Goal: Transaction & Acquisition: Obtain resource

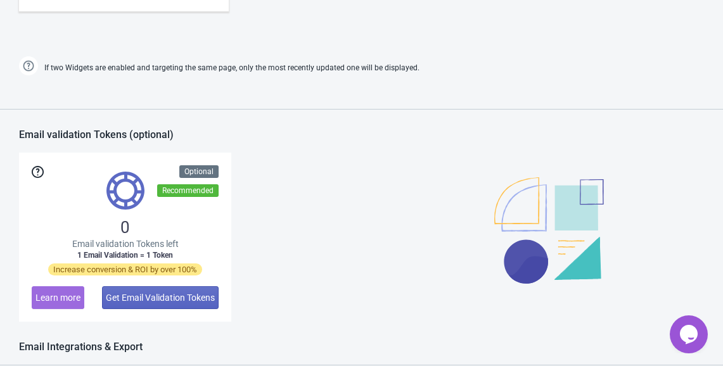
scroll to position [977, 0]
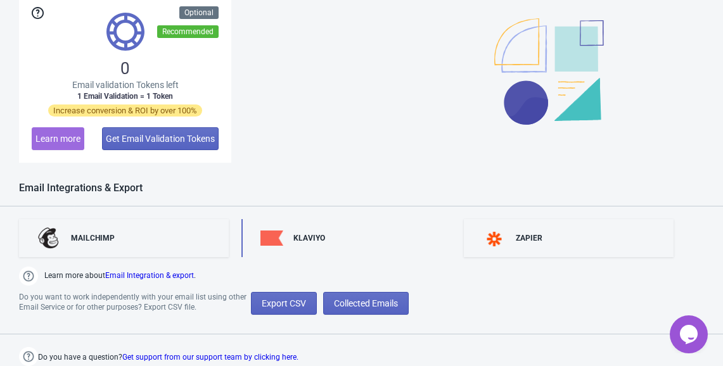
click at [352, 236] on div "KLAVIYO" at bounding box center [347, 238] width 210 height 38
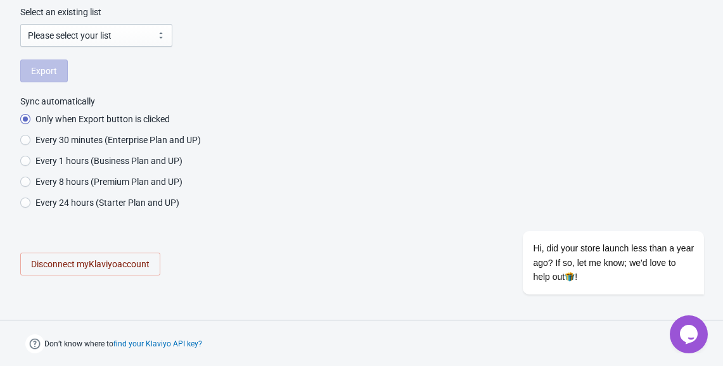
radio input "true"
select select "HeqnQR"
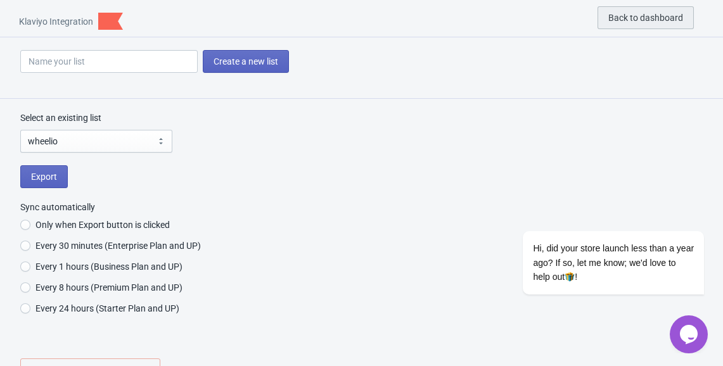
click at [616, 12] on button "Back to dashboard" at bounding box center [646, 17] width 96 height 23
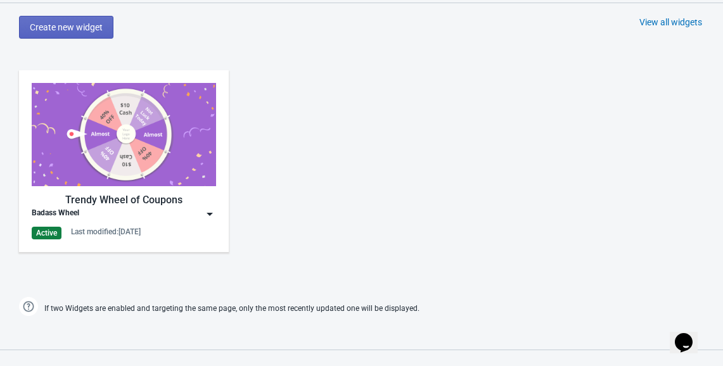
scroll to position [559, 0]
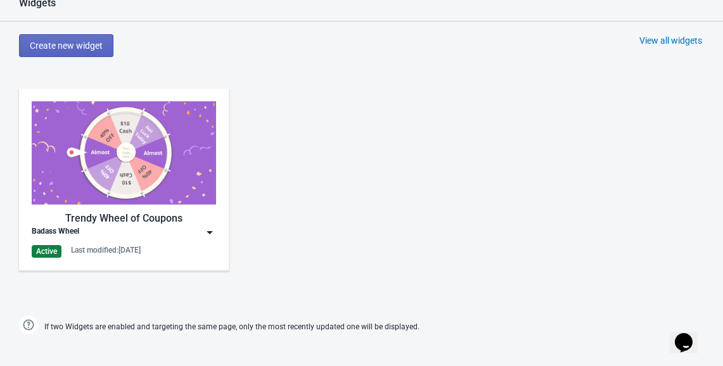
click at [149, 128] on img at bounding box center [124, 152] width 184 height 103
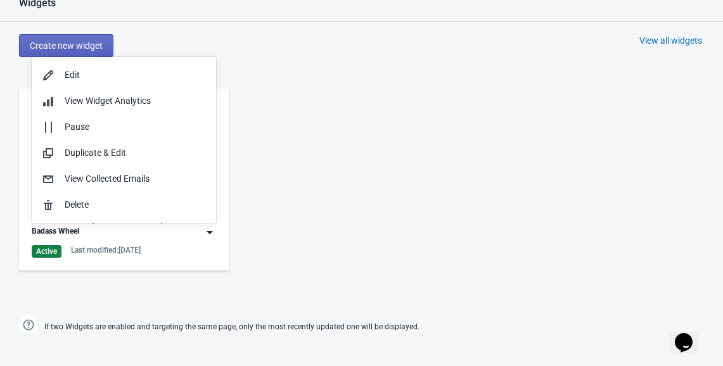
click at [261, 134] on div "Trendy Wheel of Coupons Badass Wheel Active Last modified: 4.5.2022" at bounding box center [361, 190] width 723 height 228
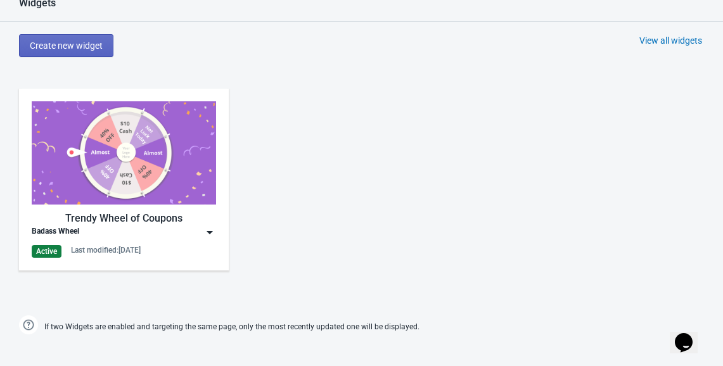
click at [142, 259] on div "Trendy Wheel of Coupons Badass Wheel Active Last modified: 4.5.2022" at bounding box center [124, 180] width 210 height 182
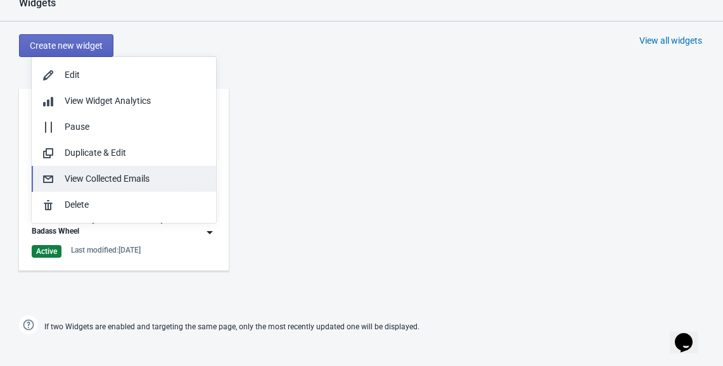
click at [136, 183] on div "View Collected Emails" at bounding box center [135, 178] width 141 height 13
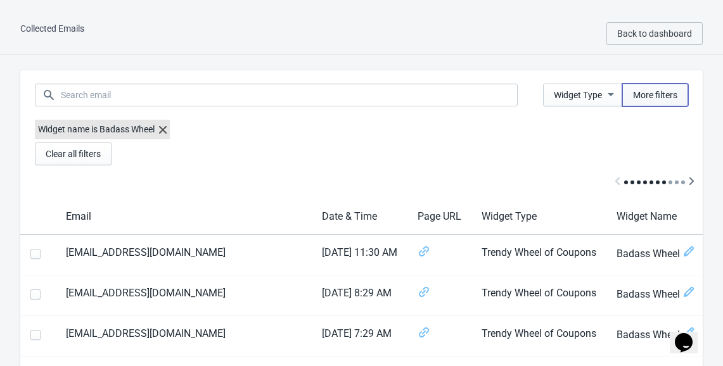
click at [636, 96] on span "More filters" at bounding box center [655, 95] width 44 height 10
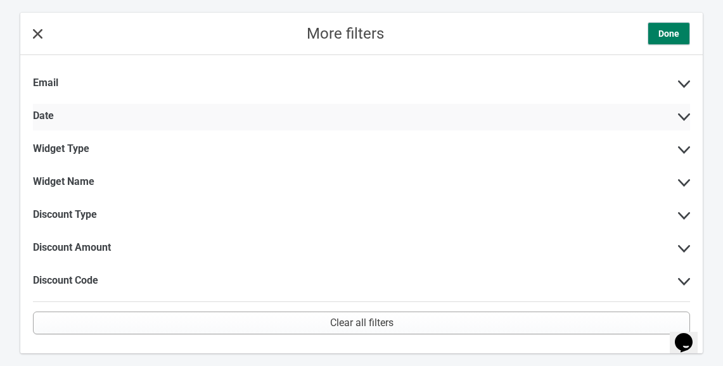
scroll to position [56, 0]
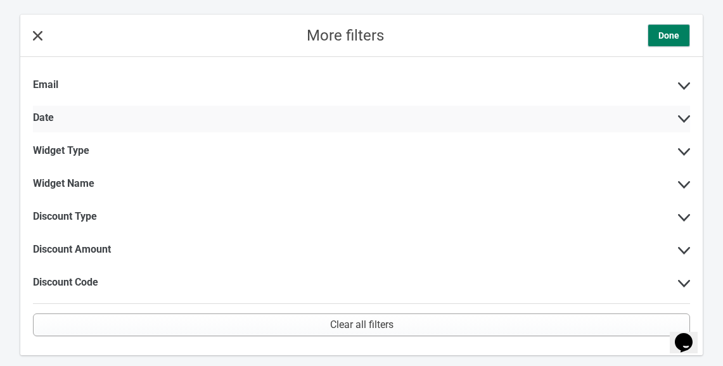
click at [296, 123] on div "Date" at bounding box center [361, 119] width 657 height 27
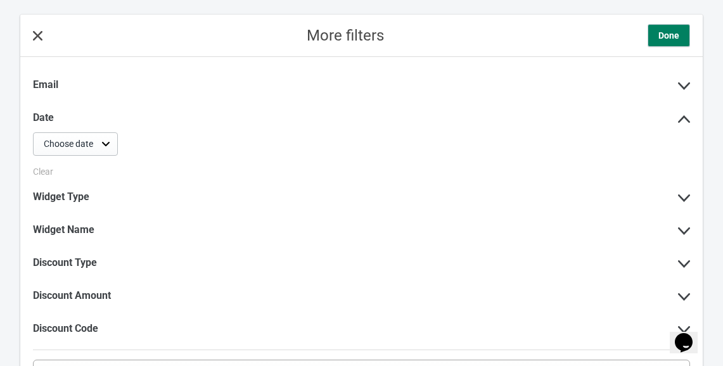
click at [89, 140] on div "Choose date" at bounding box center [68, 144] width 49 height 13
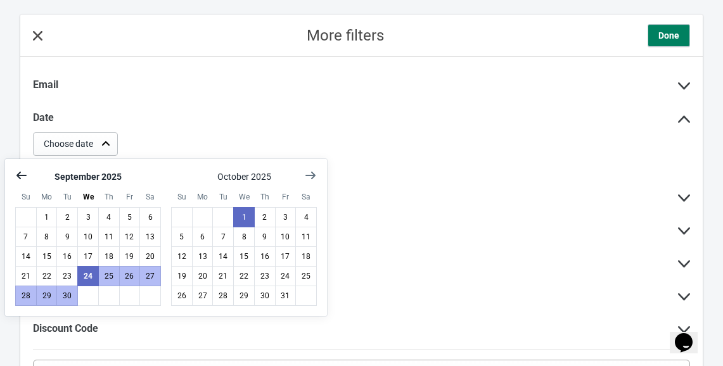
click at [22, 175] on icon "Show previous month, August 2025" at bounding box center [21, 176] width 10 height 8
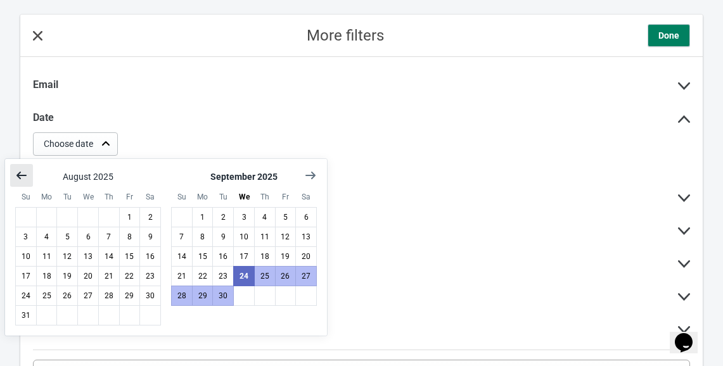
click at [22, 175] on icon "Show previous month, July 2025" at bounding box center [21, 176] width 10 height 8
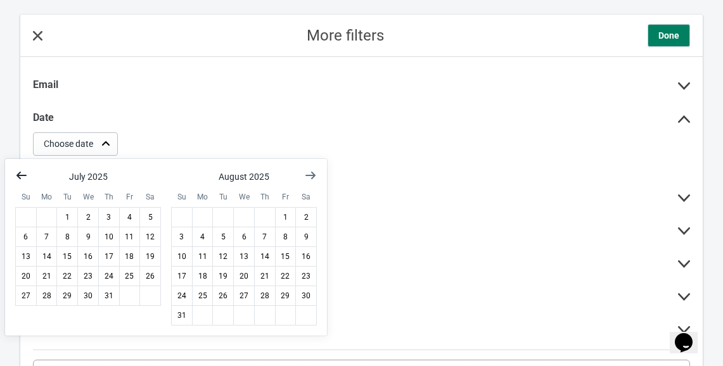
click at [22, 175] on icon "Show previous month, June 2025" at bounding box center [21, 176] width 10 height 8
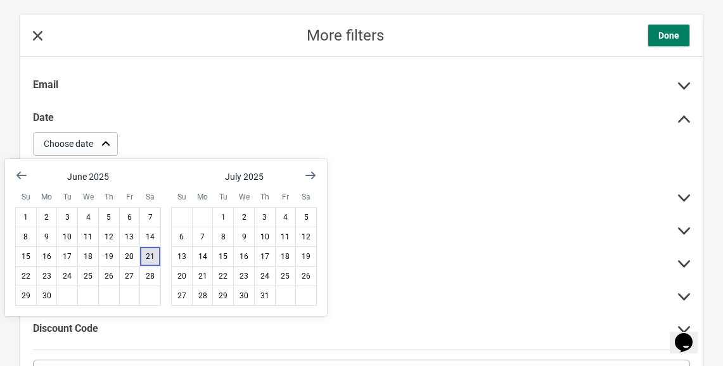
click at [157, 252] on button "21" at bounding box center [150, 257] width 22 height 20
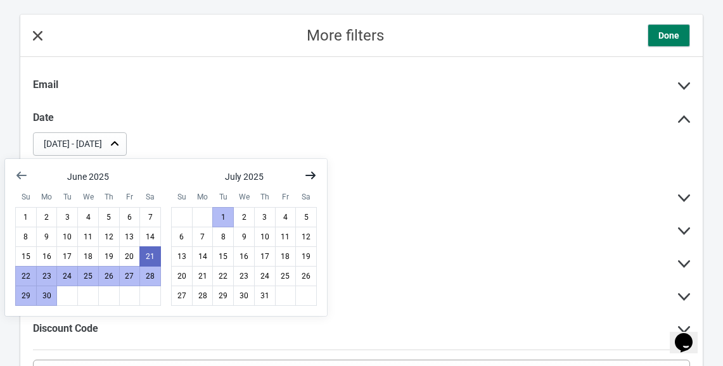
click at [316, 173] on icon "Show next month, August 2025" at bounding box center [310, 175] width 13 height 13
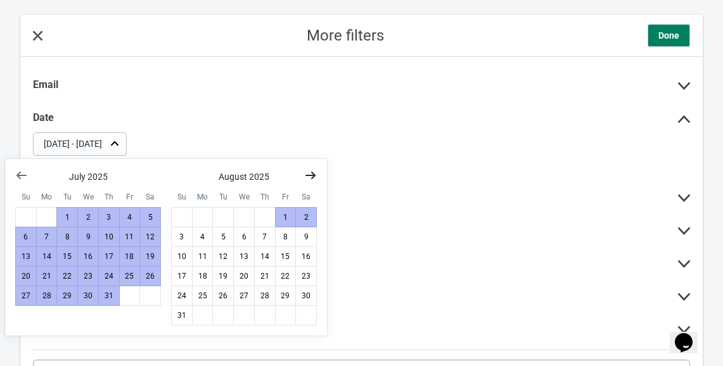
click at [314, 177] on icon "Show next month, September 2025" at bounding box center [310, 175] width 13 height 13
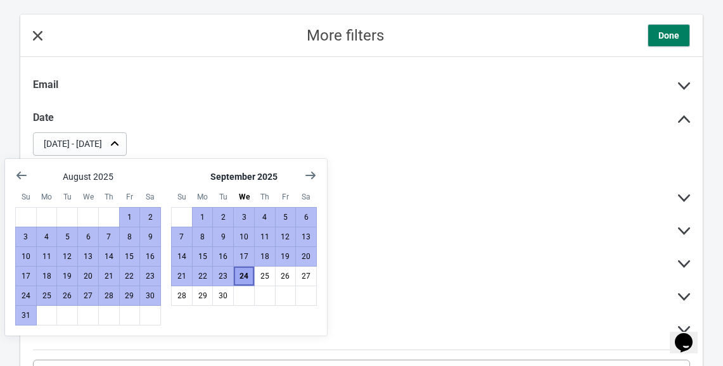
click at [244, 273] on button "24" at bounding box center [244, 276] width 22 height 20
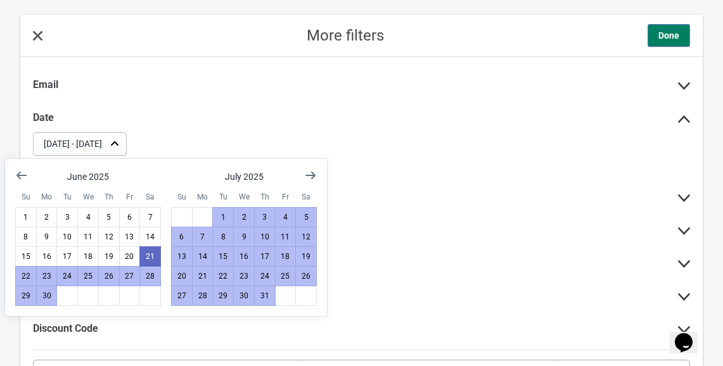
click at [670, 42] on button "Done" at bounding box center [669, 35] width 42 height 23
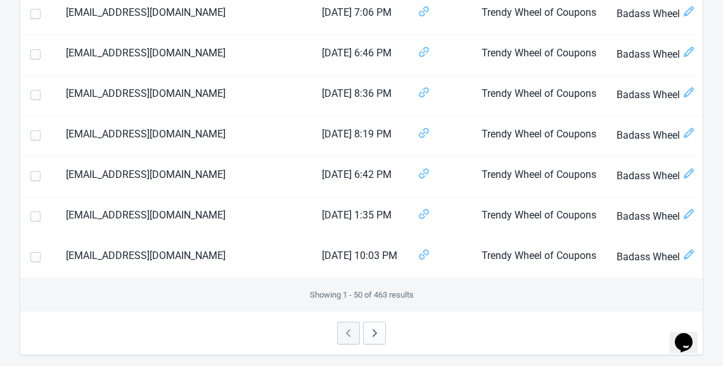
scroll to position [2030, 0]
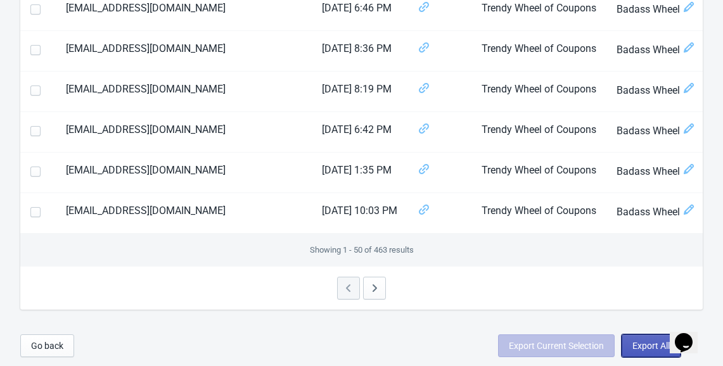
click at [648, 343] on span "Export All" at bounding box center [651, 346] width 37 height 10
select select "2025"
select select "9"
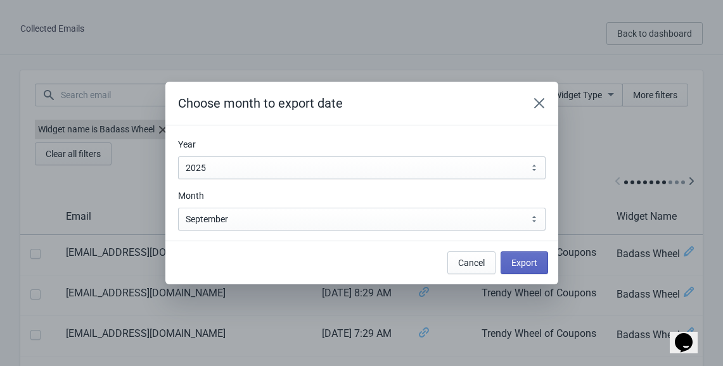
scroll to position [0, 0]
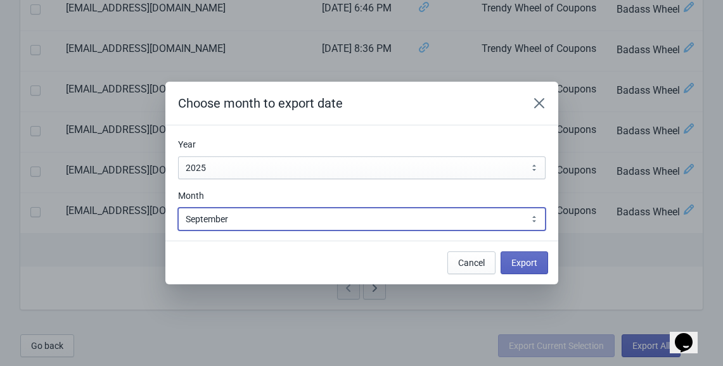
click at [376, 222] on select "January February March April May June July August September October November De…" at bounding box center [362, 219] width 368 height 23
click at [178, 208] on select "January February March April May June July August September October November De…" at bounding box center [362, 219] width 368 height 23
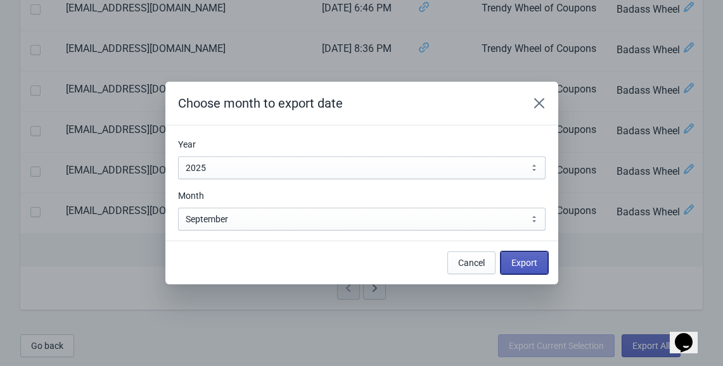
click at [530, 265] on span "Export" at bounding box center [525, 263] width 26 height 10
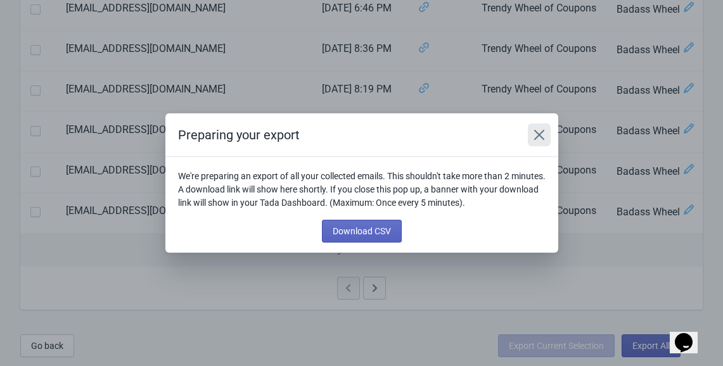
click at [535, 138] on icon "Close" at bounding box center [539, 135] width 10 height 10
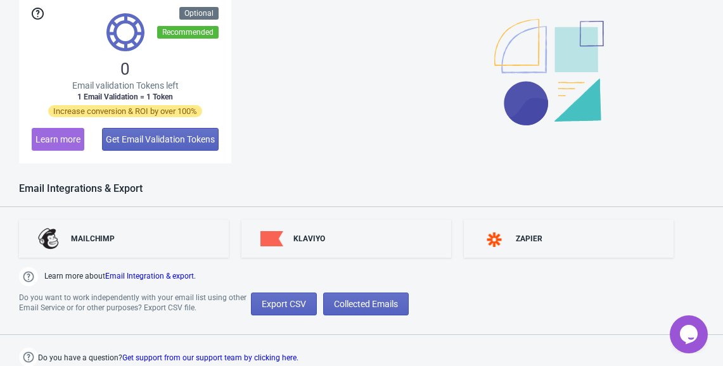
scroll to position [1058, 0]
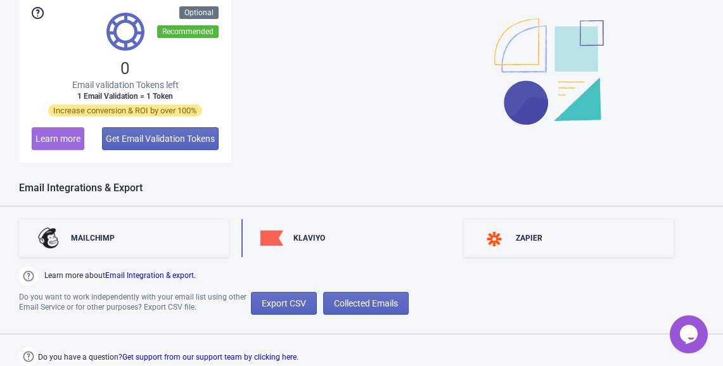
click at [349, 247] on div "KLAVIYO" at bounding box center [347, 238] width 210 height 38
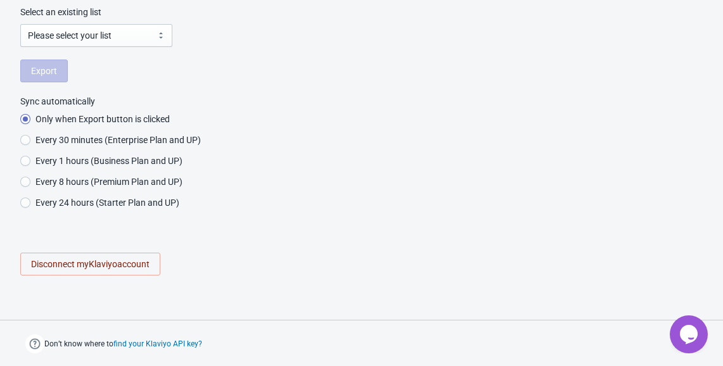
scroll to position [106, 0]
radio input "true"
select select "HeqnQR"
click at [49, 67] on span "Export" at bounding box center [44, 71] width 26 height 10
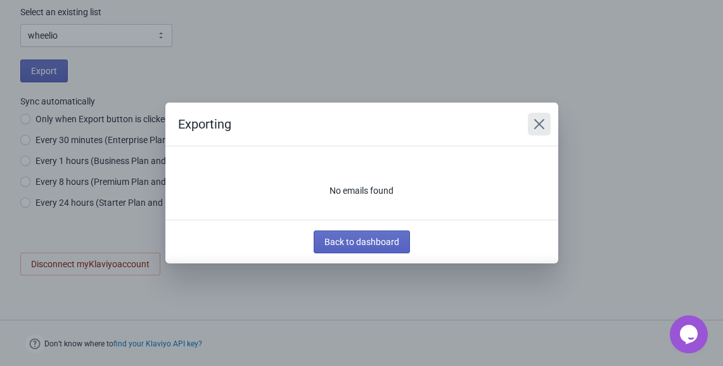
click at [542, 119] on icon "Close" at bounding box center [539, 124] width 13 height 13
radio input "true"
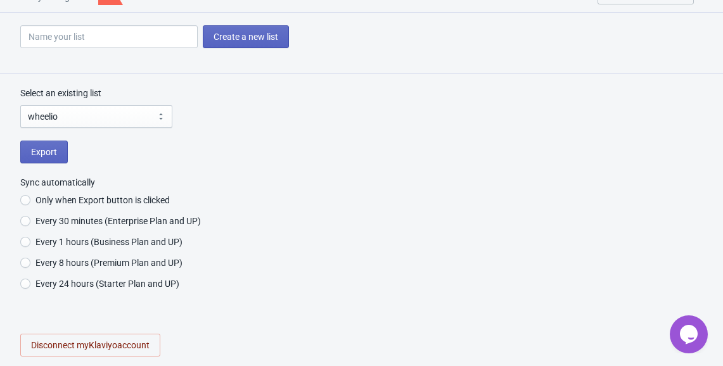
scroll to position [0, 0]
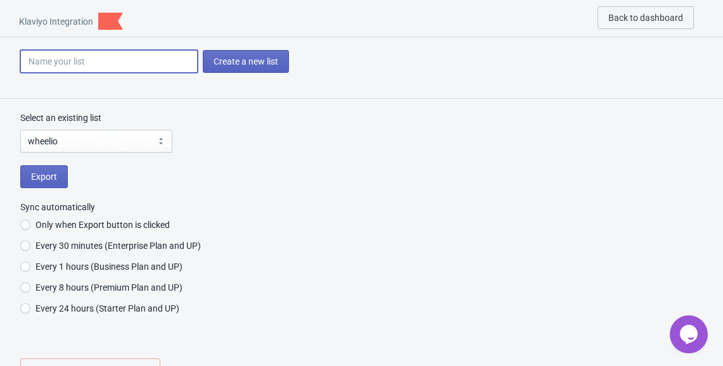
click at [167, 53] on input at bounding box center [108, 61] width 177 height 23
type input "w"
radio input "true"
type input "wh"
radio input "true"
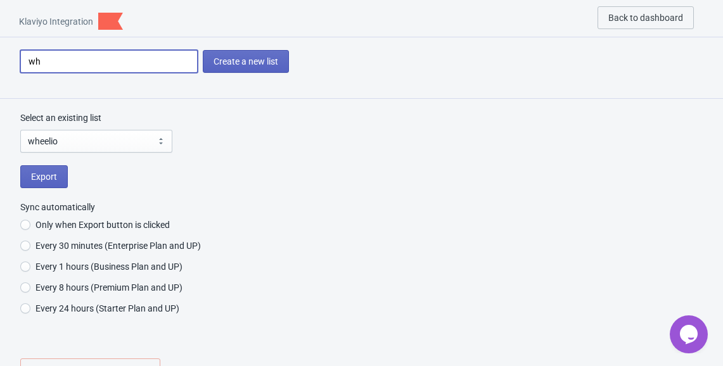
type input "whl"
radio input "true"
type input "wh"
radio input "true"
type input "whe"
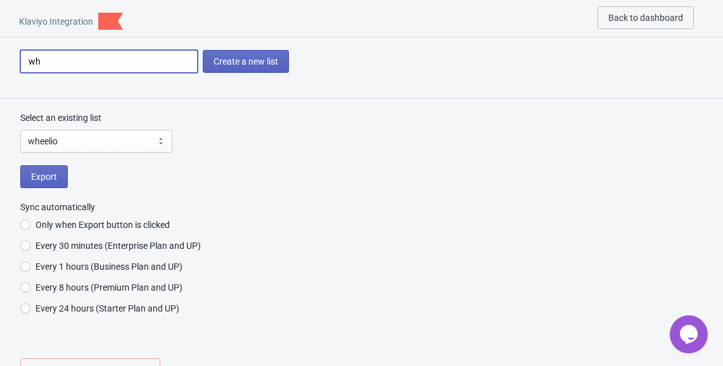
radio input "true"
type input "whee"
radio input "true"
type input "wheel"
radio input "true"
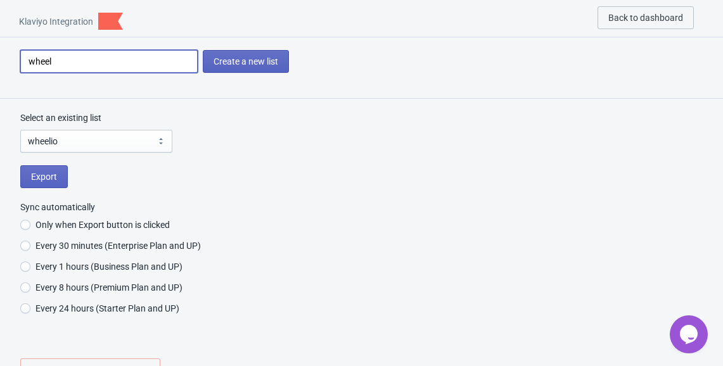
type input "wheeli"
radio input "true"
type input "wheelio"
radio input "true"
type input "wheelio2"
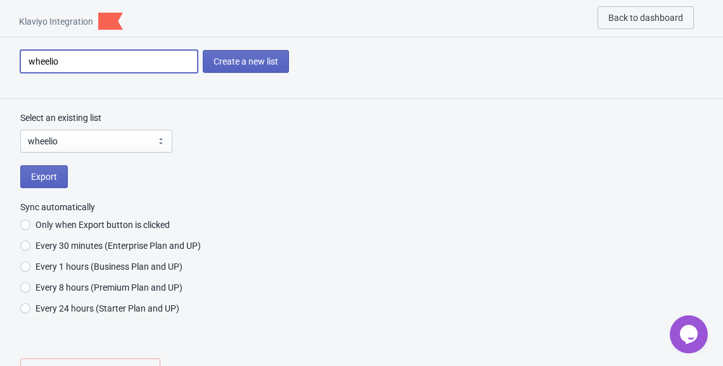
radio input "true"
type input "wheelio2"
click at [275, 61] on span "Create a new list" at bounding box center [246, 61] width 65 height 10
radio input "true"
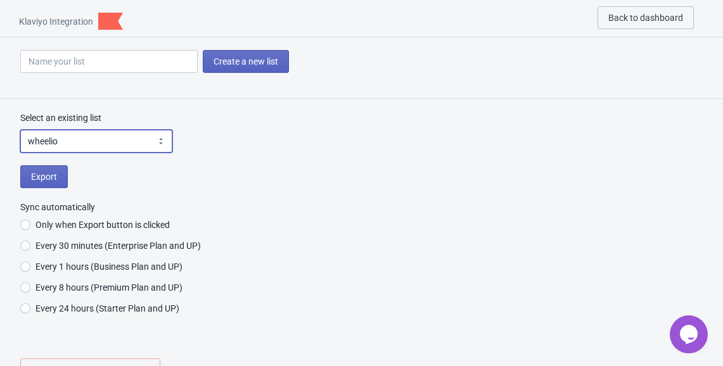
click at [141, 149] on select "Please select your list wheelio storeya Newsletter Preview List SMS Subscribers…" at bounding box center [96, 141] width 152 height 23
select select "[object Object]"
click at [20, 130] on select "Please select your list wheelio storeya Newsletter Preview List SMS Subscribers…" at bounding box center [96, 141] width 152 height 23
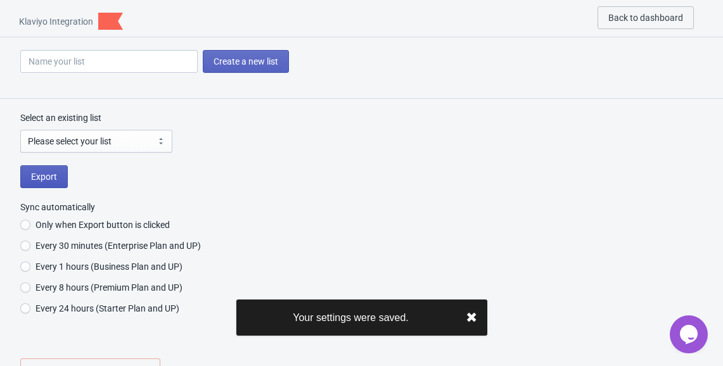
click at [62, 173] on button "Export" at bounding box center [44, 176] width 48 height 23
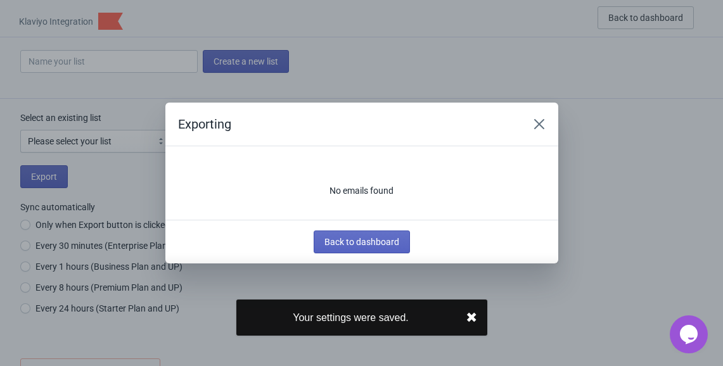
click at [555, 129] on div "Exporting" at bounding box center [361, 125] width 393 height 44
click at [545, 125] on icon "Close" at bounding box center [539, 124] width 13 height 13
radio input "true"
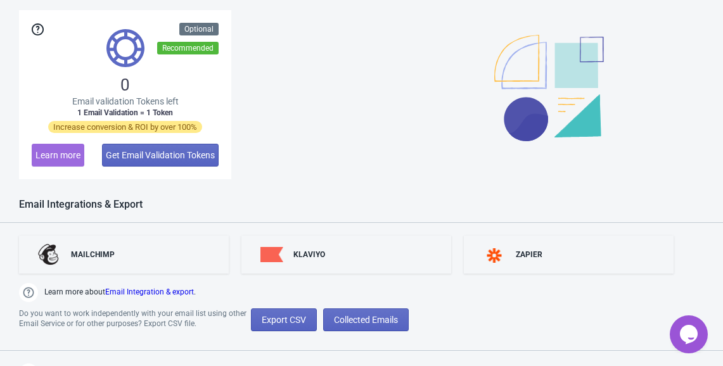
scroll to position [1052, 0]
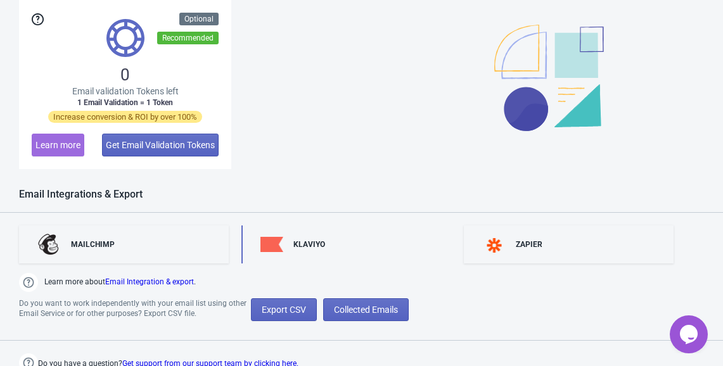
click at [319, 243] on div "KLAVIYO" at bounding box center [309, 245] width 32 height 10
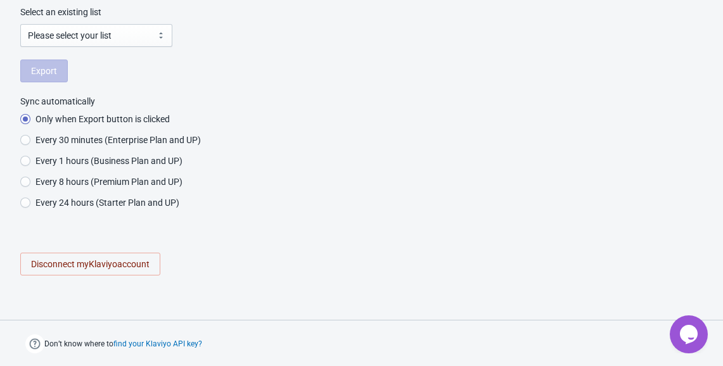
radio input "true"
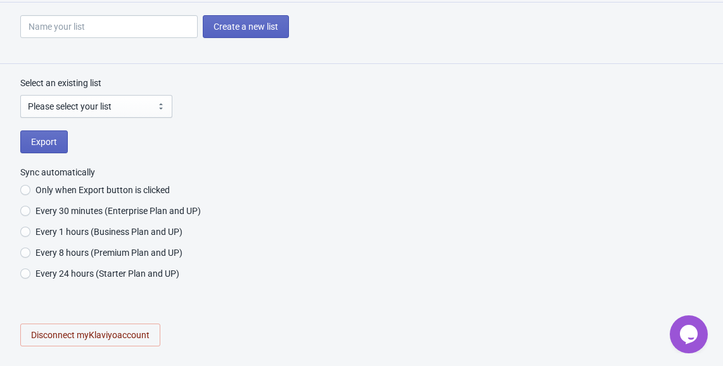
scroll to position [0, 0]
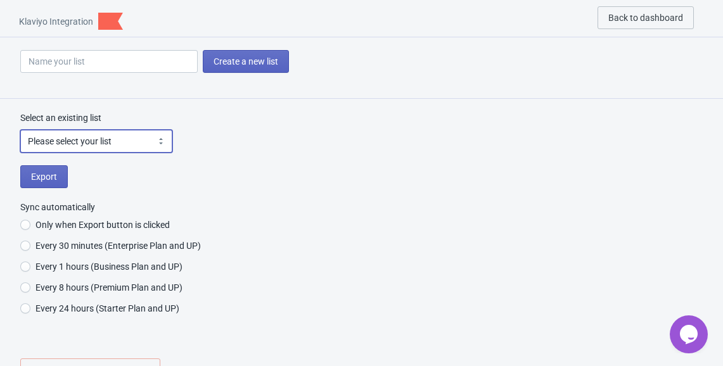
click at [158, 138] on select "Please select your list wheelio storeya Newsletter Preview List wheelio2 SMS Su…" at bounding box center [96, 141] width 152 height 23
select select "RciKwH"
click at [20, 130] on select "Please select your list wheelio storeya Newsletter Preview List wheelio2 SMS Su…" at bounding box center [96, 141] width 152 height 23
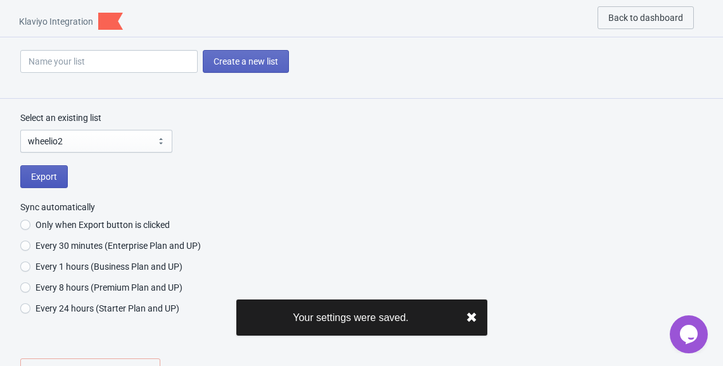
click at [60, 182] on button "Export" at bounding box center [44, 176] width 48 height 23
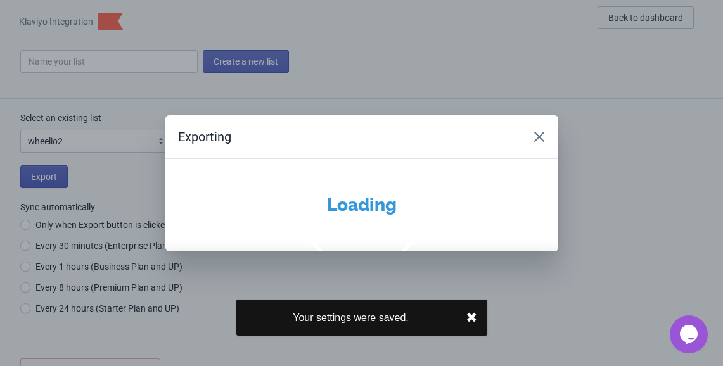
radio input "true"
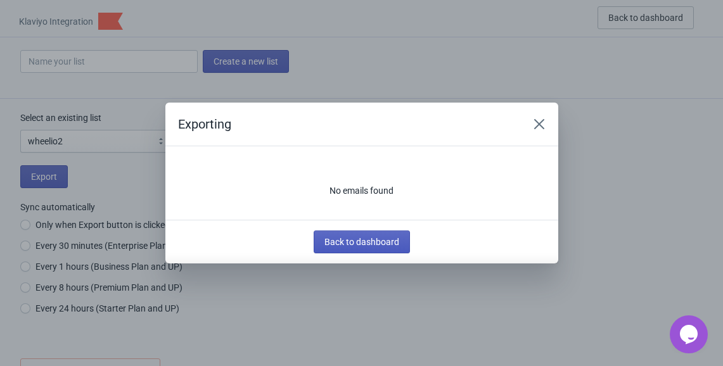
click at [377, 238] on span "Back to dashboard" at bounding box center [362, 242] width 75 height 10
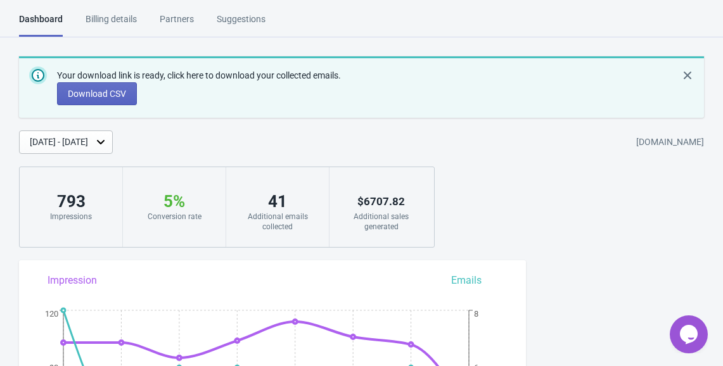
click at [243, 15] on div "Suggestions" at bounding box center [241, 24] width 49 height 22
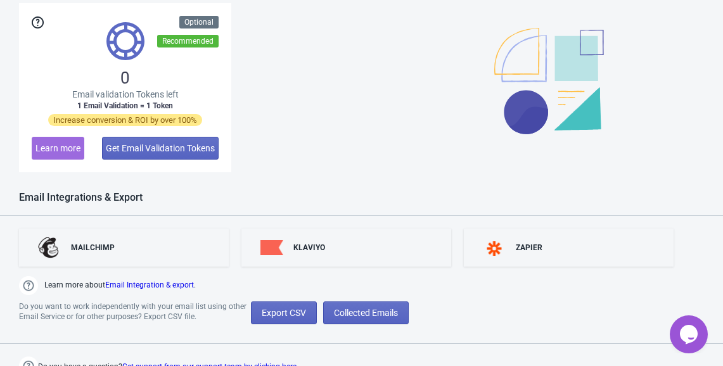
scroll to position [1058, 0]
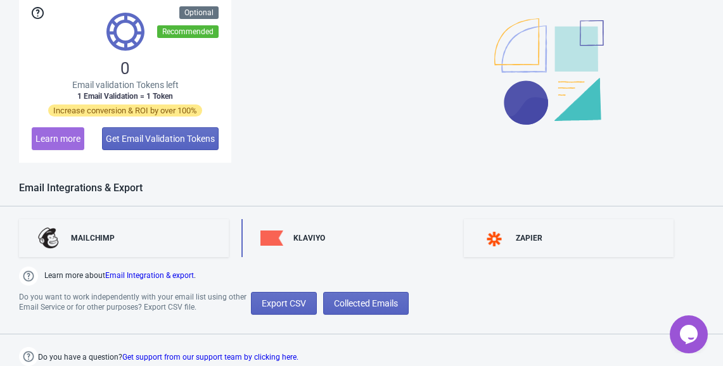
click at [303, 243] on div "KLAVIYO" at bounding box center [347, 238] width 210 height 38
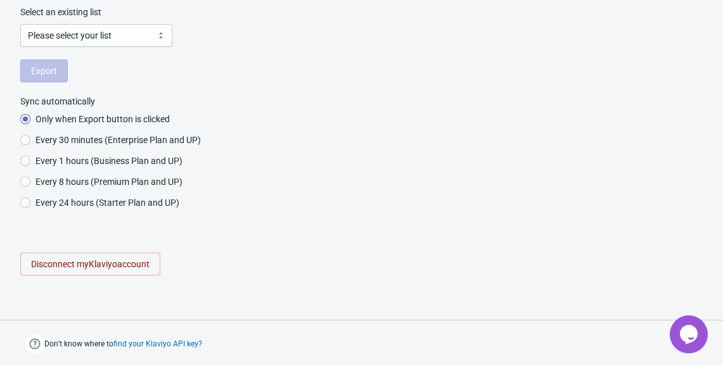
radio input "true"
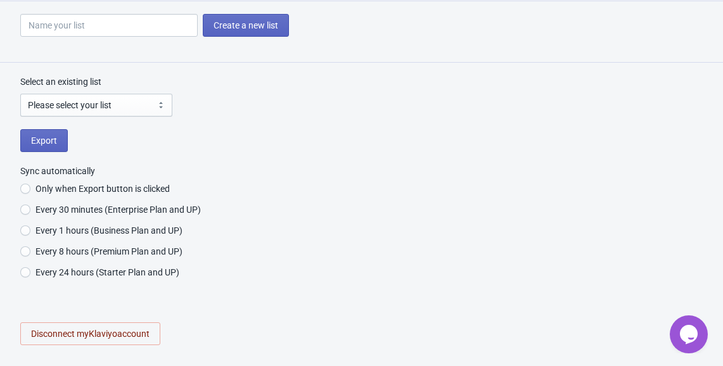
scroll to position [0, 0]
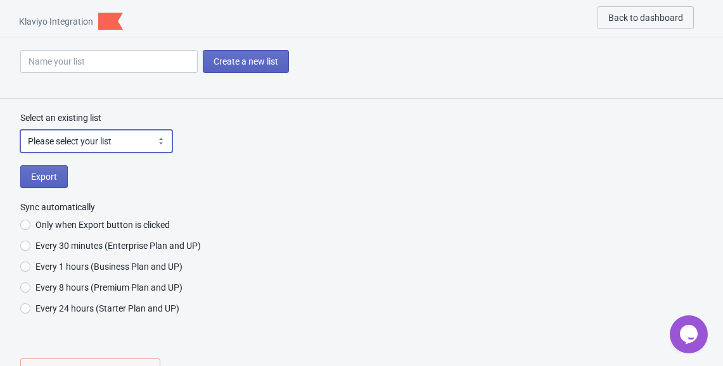
click at [122, 146] on select "Please select your list wheelio storeya Newsletter Preview List wheelio2 SMS Su…" at bounding box center [96, 141] width 152 height 23
select select "HeqnQR"
click at [20, 130] on select "Please select your list wheelio storeya Newsletter Preview List wheelio2 SMS Su…" at bounding box center [96, 141] width 152 height 23
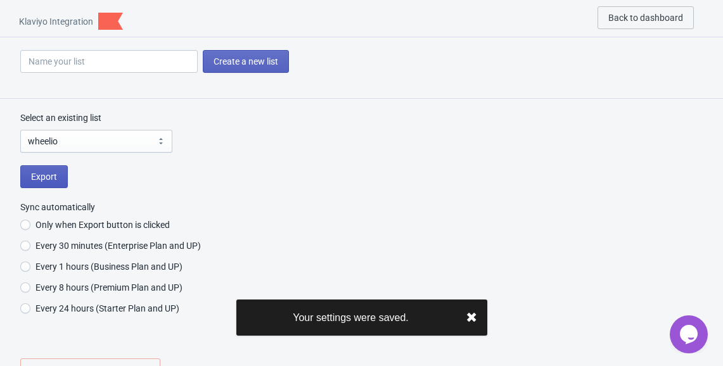
click at [43, 174] on span "Export" at bounding box center [44, 177] width 26 height 10
radio input "true"
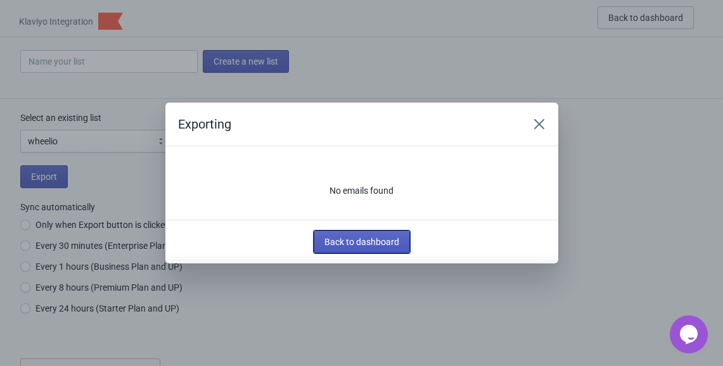
click at [328, 240] on span "Back to dashboard" at bounding box center [362, 242] width 75 height 10
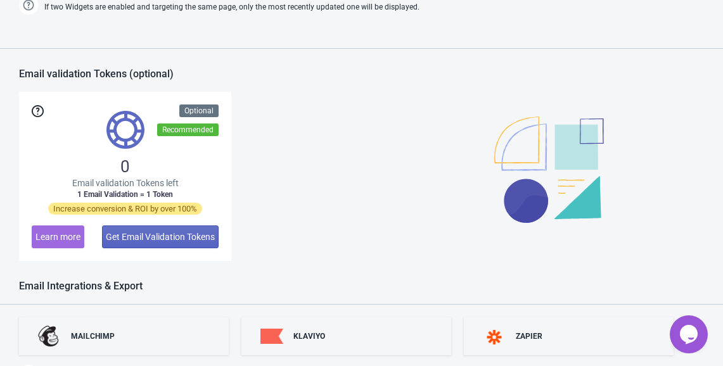
scroll to position [1058, 0]
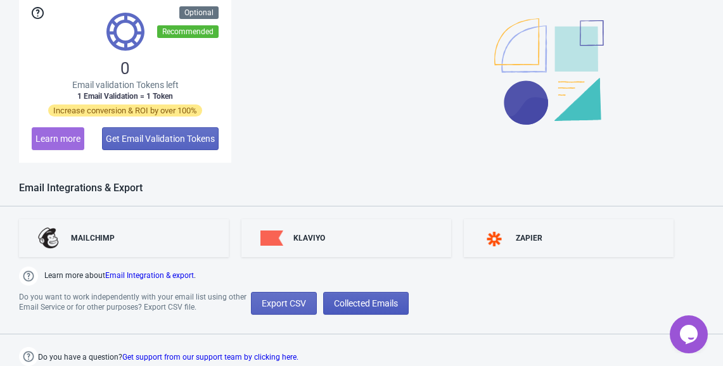
click at [364, 311] on button "Collected Emails" at bounding box center [366, 303] width 86 height 23
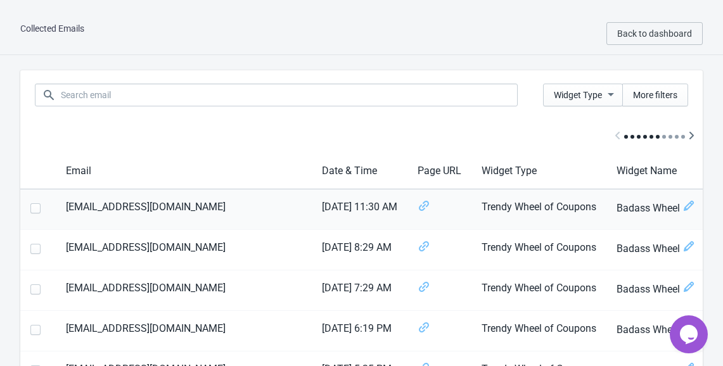
click at [33, 213] on span at bounding box center [35, 208] width 10 height 10
click at [31, 213] on input "checkbox" at bounding box center [30, 214] width 1 height 23
checkbox input "true"
click at [35, 243] on label at bounding box center [37, 248] width 15 height 16
click at [31, 244] on input "checkbox" at bounding box center [30, 255] width 1 height 23
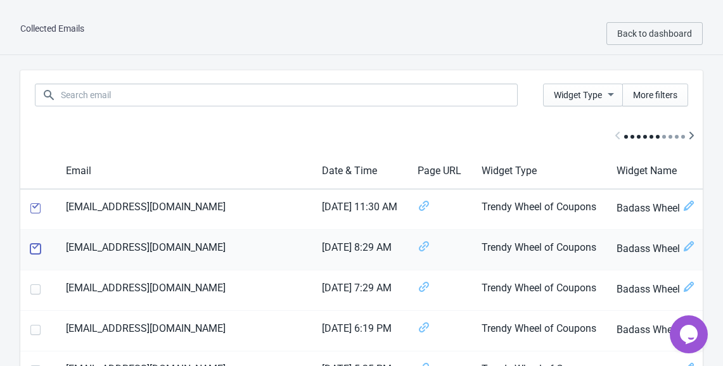
checkbox input "true"
click at [37, 274] on th at bounding box center [37, 291] width 35 height 41
click at [37, 287] on span at bounding box center [35, 290] width 10 height 10
click at [31, 287] on input "checkbox" at bounding box center [30, 296] width 1 height 23
checkbox input "true"
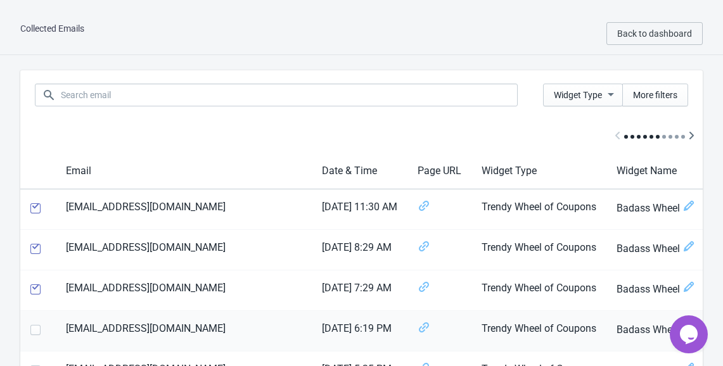
click at [33, 323] on label at bounding box center [37, 329] width 15 height 16
click at [31, 325] on input "checkbox" at bounding box center [30, 336] width 1 height 23
checkbox input "true"
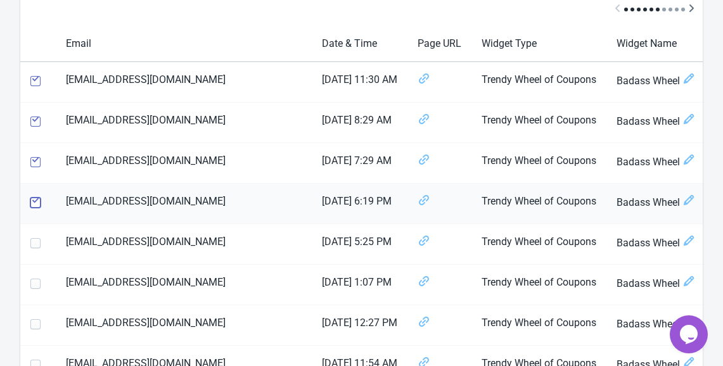
scroll to position [148, 0]
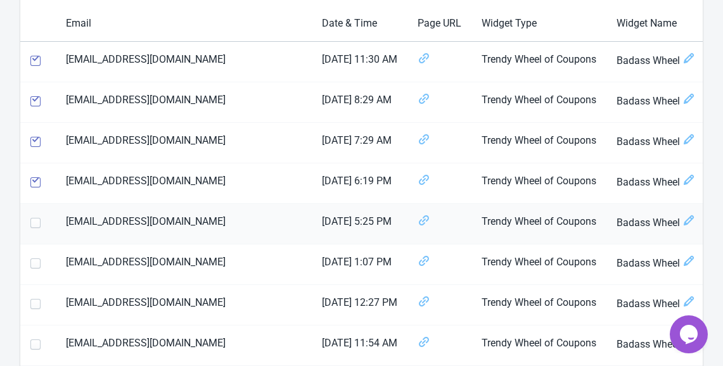
click at [29, 228] on th at bounding box center [37, 224] width 35 height 41
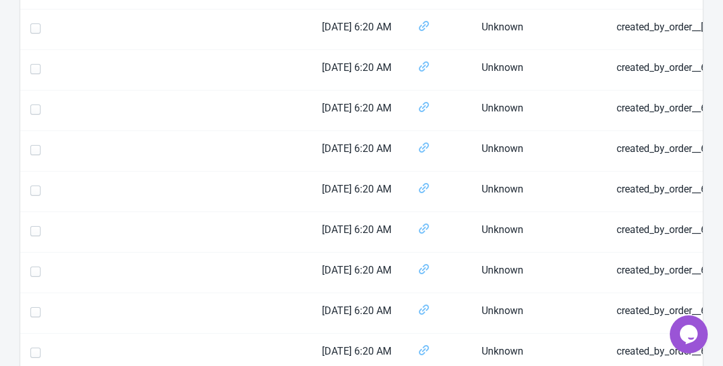
scroll to position [1984, 0]
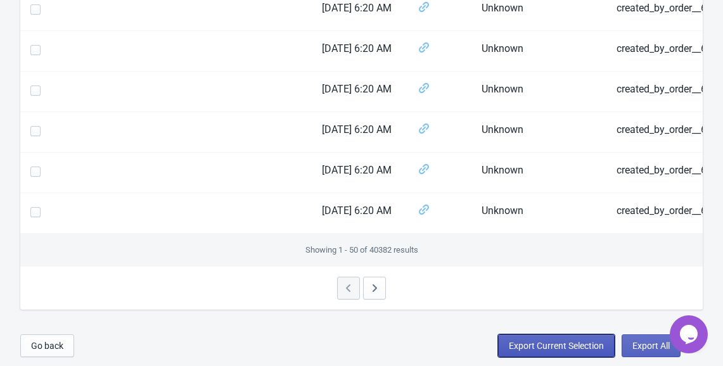
click at [537, 349] on span "Export Current Selection" at bounding box center [556, 346] width 95 height 10
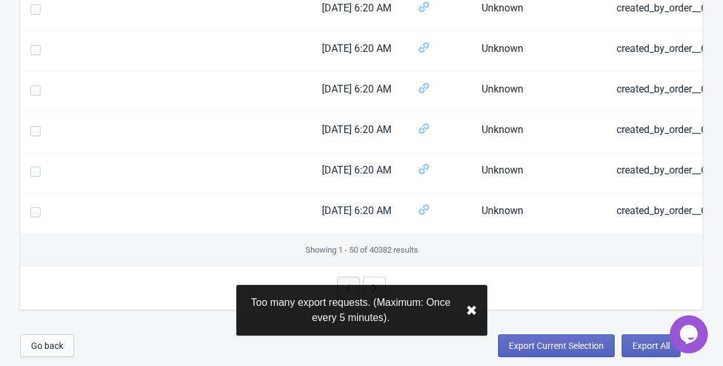
click at [473, 313] on button "✖︎" at bounding box center [471, 311] width 11 height 16
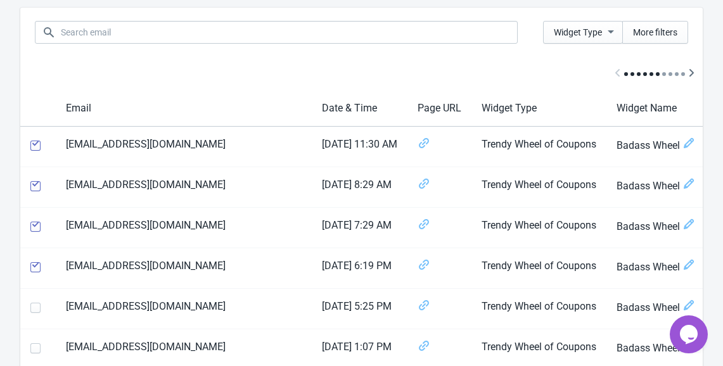
scroll to position [0, 0]
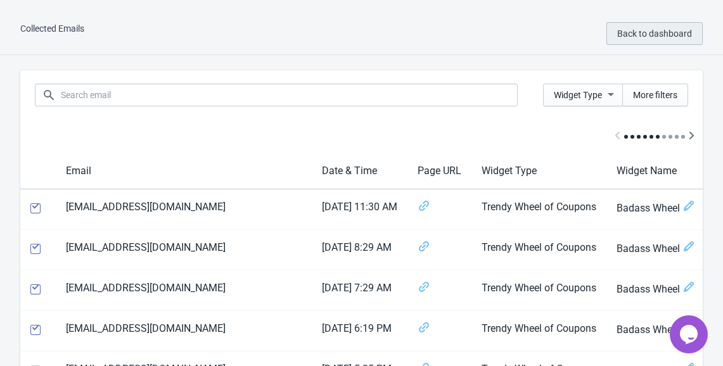
click at [669, 36] on span "Back to dashboard" at bounding box center [654, 34] width 75 height 10
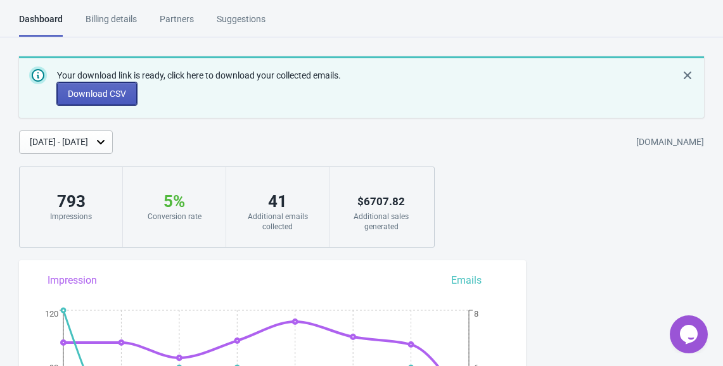
click at [130, 94] on button "Download CSV" at bounding box center [97, 93] width 80 height 23
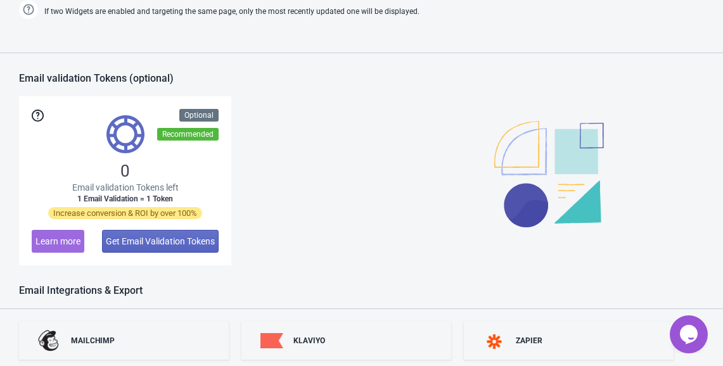
scroll to position [977, 0]
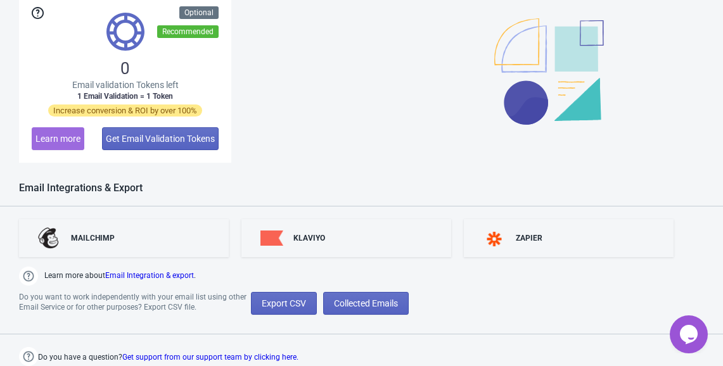
click at [295, 354] on link "Get support from our support team by clicking here." at bounding box center [210, 357] width 176 height 9
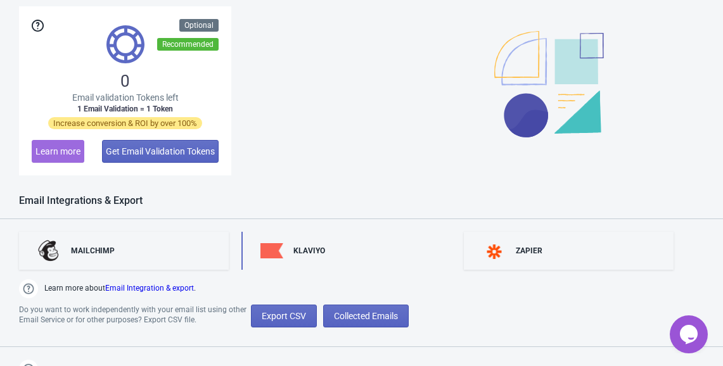
click at [352, 253] on div "KLAVIYO" at bounding box center [347, 251] width 210 height 38
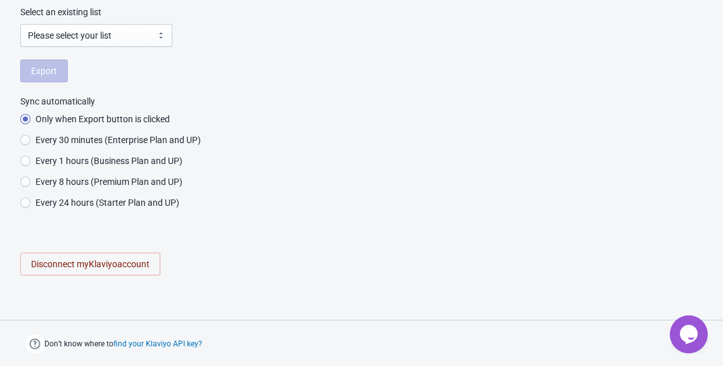
radio input "true"
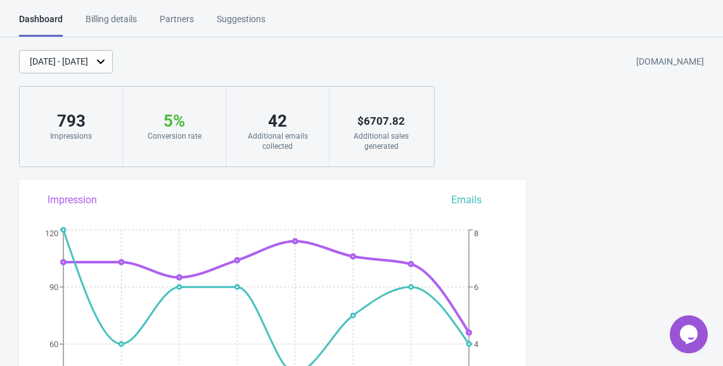
click at [119, 16] on div "Billing details" at bounding box center [111, 24] width 51 height 22
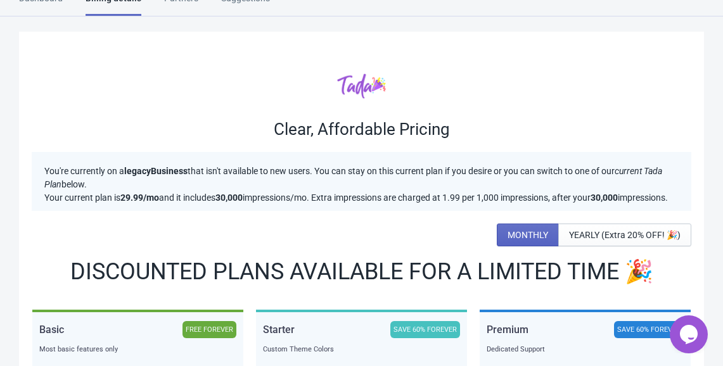
scroll to position [8, 0]
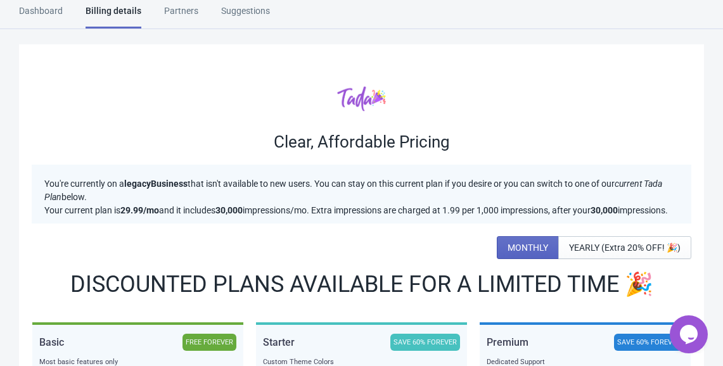
click at [38, 9] on div "Dashboard" at bounding box center [41, 15] width 44 height 22
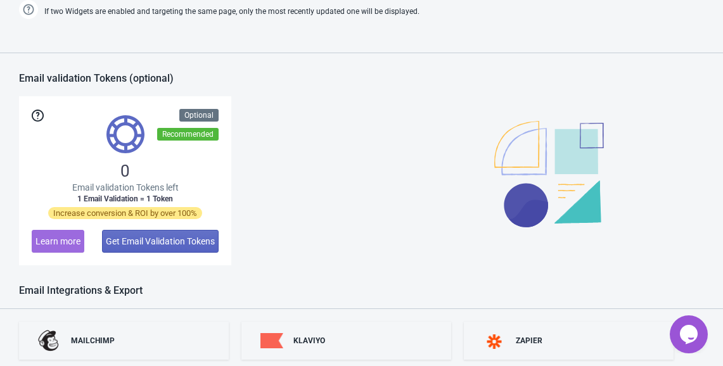
scroll to position [977, 0]
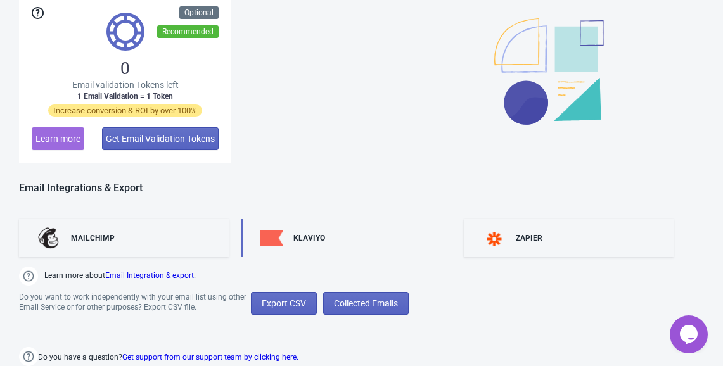
click at [309, 253] on div "KLAVIYO" at bounding box center [347, 238] width 210 height 38
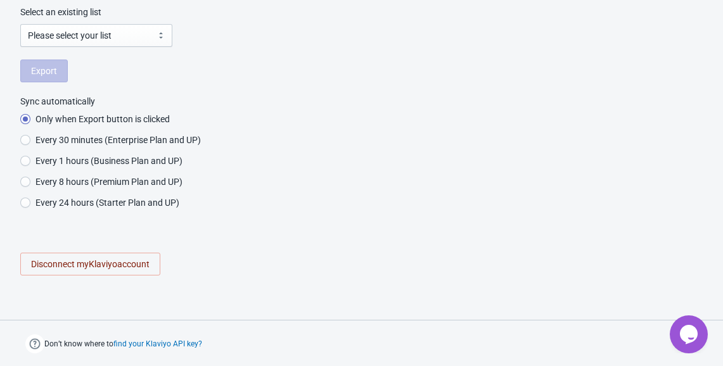
radio input "true"
select select "HeqnQR"
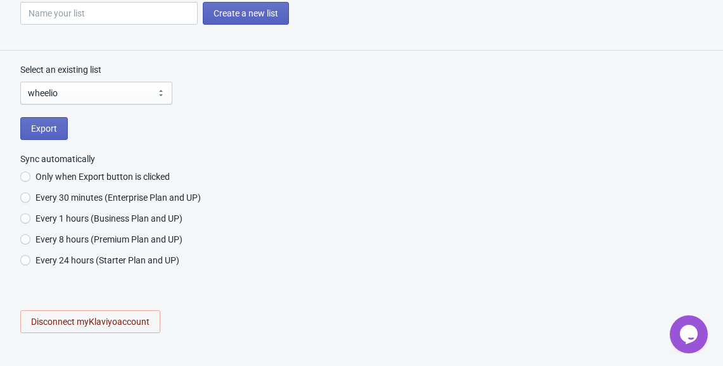
scroll to position [0, 0]
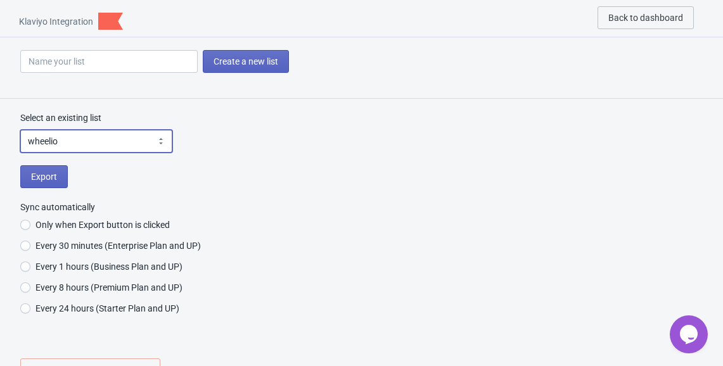
click at [161, 145] on select "Please select your list wheelio storeya Newsletter Preview List wheelio2 SMS Su…" at bounding box center [96, 141] width 152 height 23
click at [56, 172] on span "Export" at bounding box center [44, 177] width 26 height 10
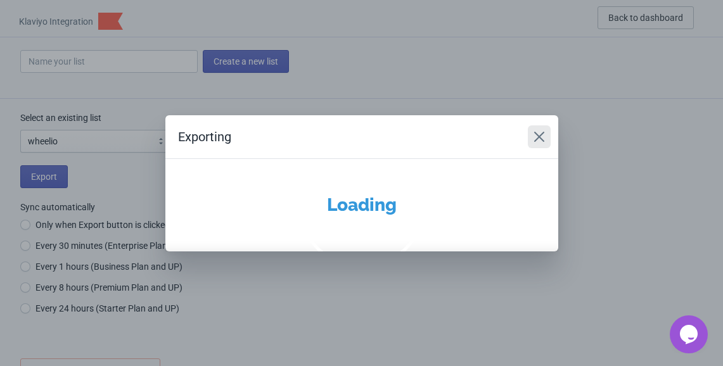
click at [535, 136] on icon "Close" at bounding box center [539, 137] width 13 height 13
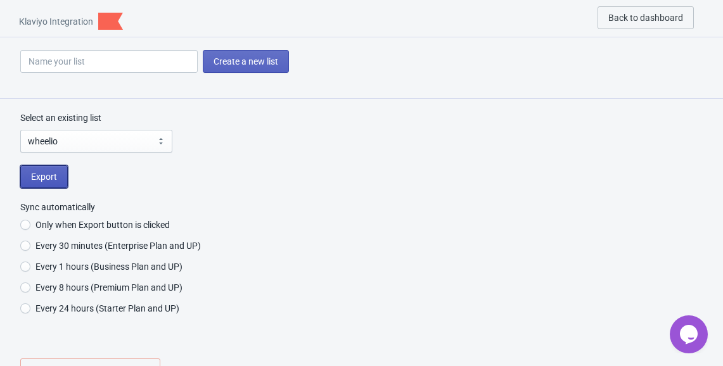
click at [46, 177] on span "Export" at bounding box center [44, 177] width 26 height 10
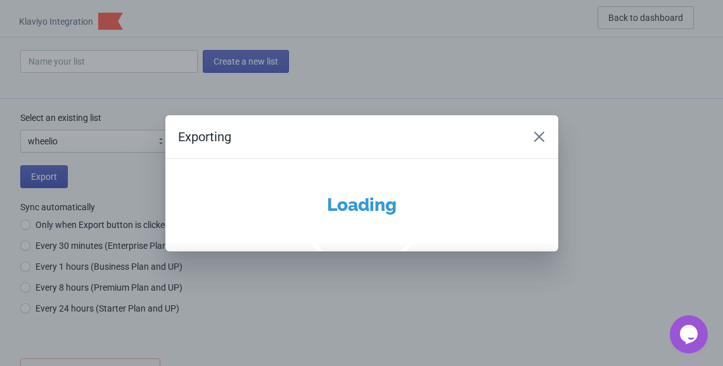
radio input "true"
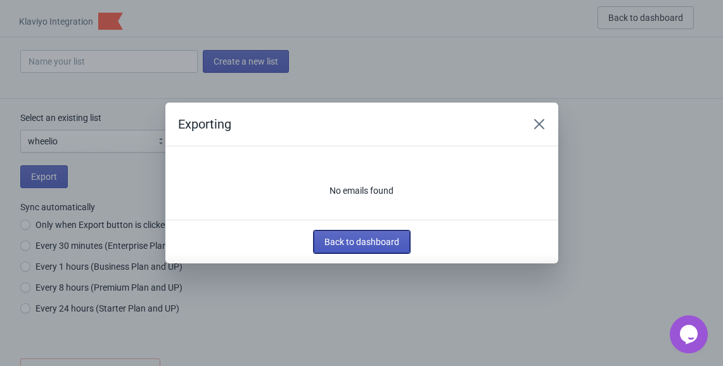
click at [348, 237] on span "Back to dashboard" at bounding box center [362, 242] width 75 height 10
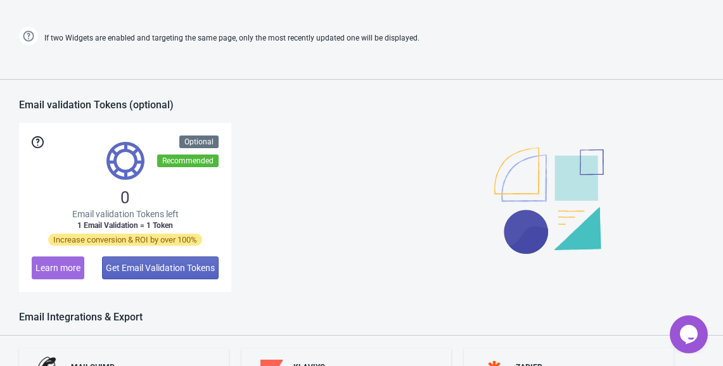
scroll to position [977, 0]
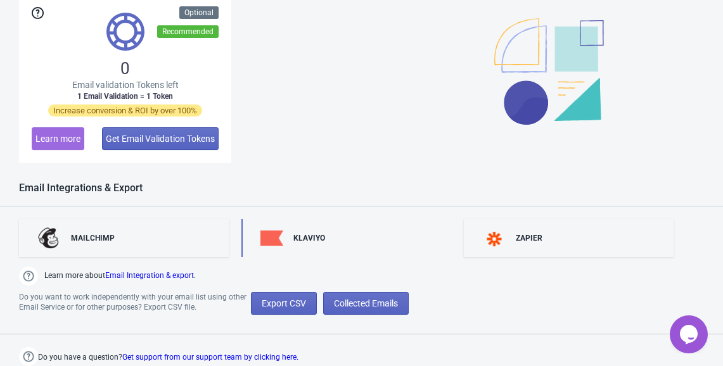
click at [369, 238] on div "KLAVIYO" at bounding box center [347, 238] width 210 height 38
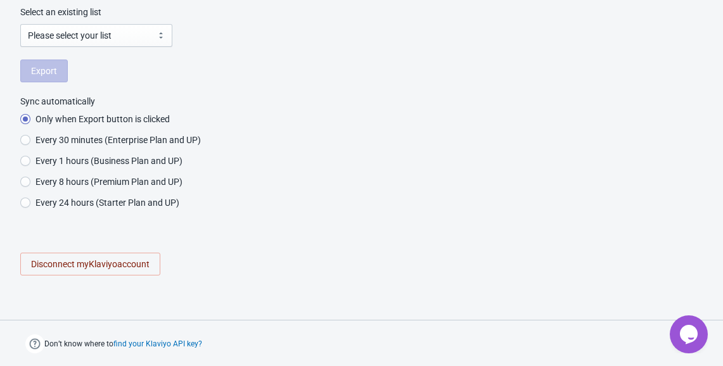
select select "HeqnQR"
radio input "true"
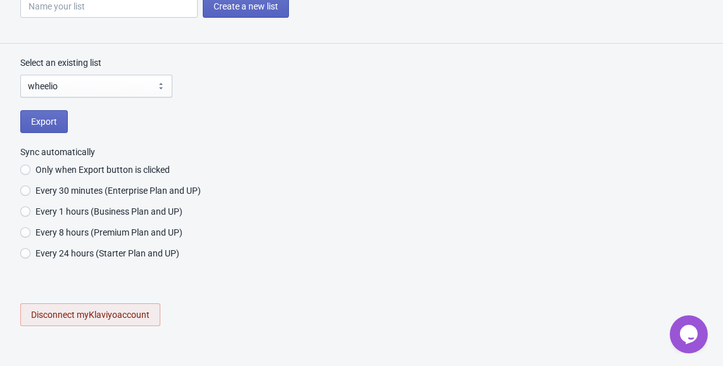
click at [137, 320] on button "Disconnect my Klaviyo account" at bounding box center [90, 315] width 140 height 23
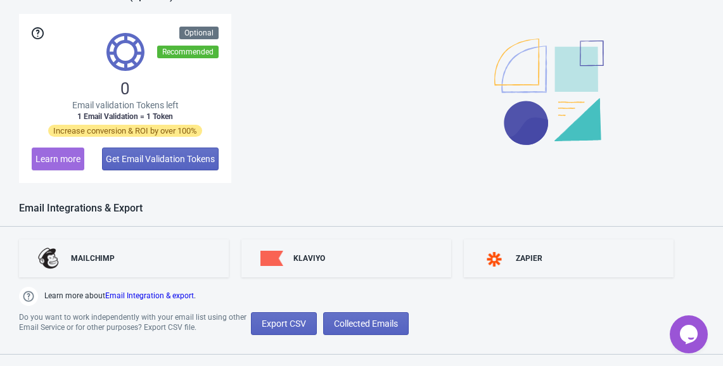
scroll to position [972, 0]
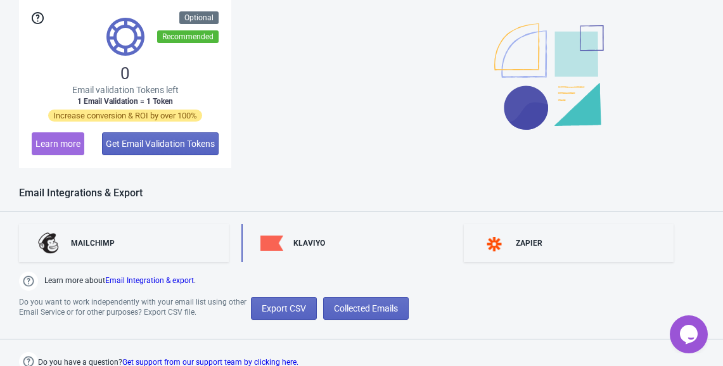
click at [339, 244] on div "KLAVIYO" at bounding box center [347, 243] width 210 height 38
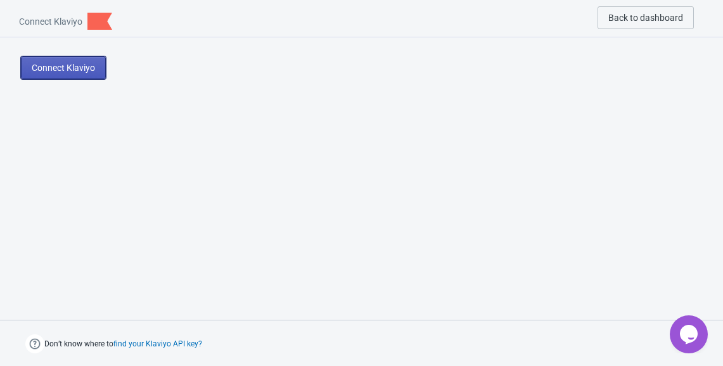
click at [84, 75] on button "Connect Klaviyo" at bounding box center [63, 67] width 85 height 23
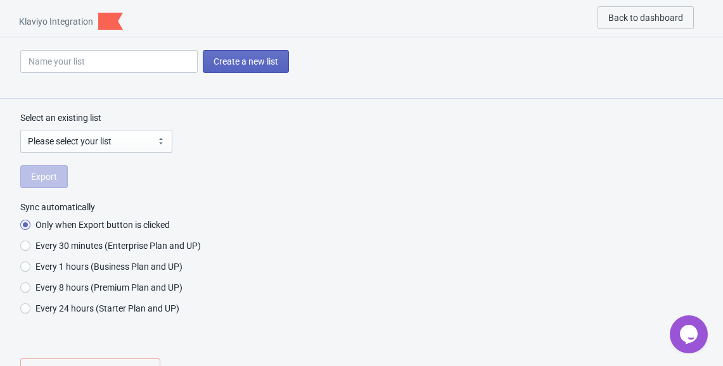
radio input "true"
select select "HeqnQR"
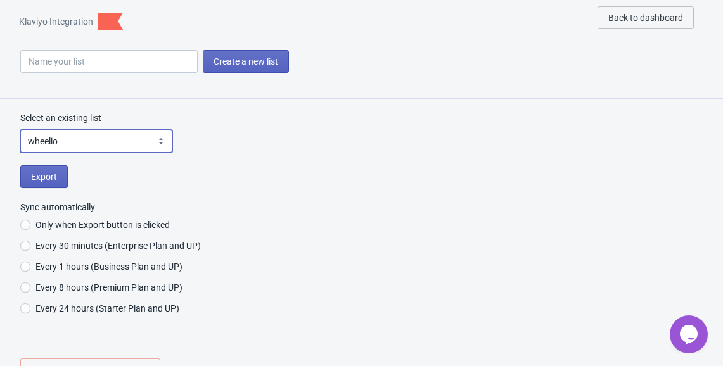
click at [157, 141] on select "Please select your list wheelio storeya Newsletter Preview List wheelio2 SMS Su…" at bounding box center [96, 141] width 152 height 23
click at [49, 177] on span "Export" at bounding box center [44, 177] width 26 height 10
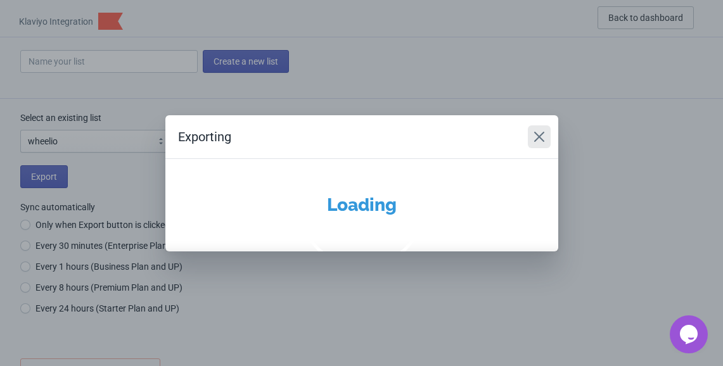
click at [539, 138] on icon "Close" at bounding box center [539, 137] width 13 height 13
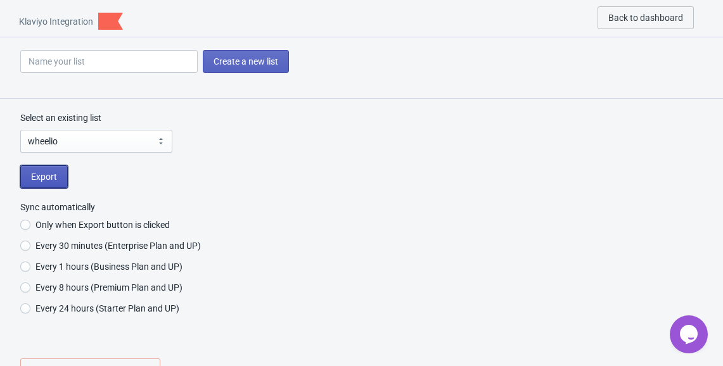
click at [46, 176] on span "Export" at bounding box center [44, 177] width 26 height 10
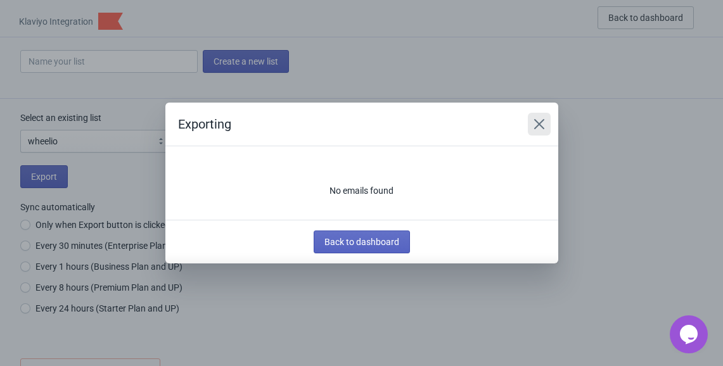
click at [541, 125] on icon "Close" at bounding box center [539, 124] width 13 height 13
radio input "true"
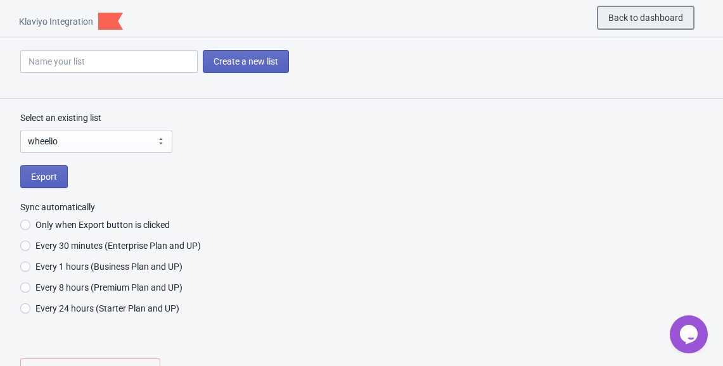
click at [621, 13] on span "Back to dashboard" at bounding box center [646, 18] width 75 height 10
